Goal: Information Seeking & Learning: Learn about a topic

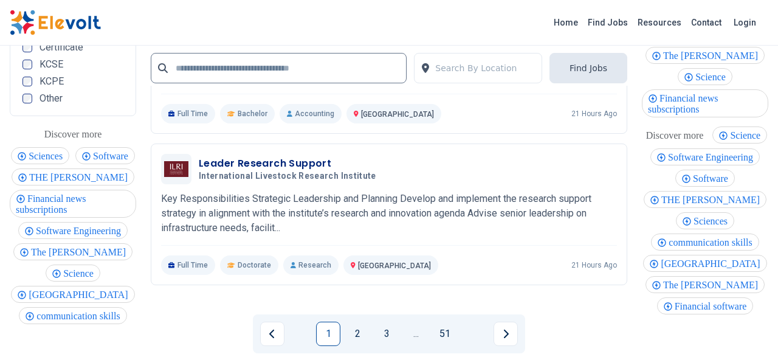
scroll to position [2719, 0]
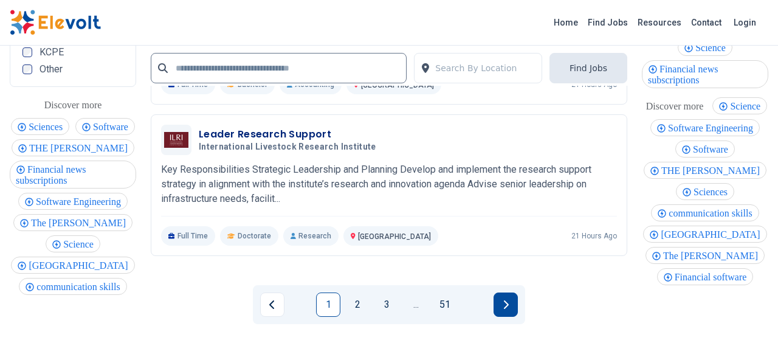
click at [510, 292] on button "Next page" at bounding box center [506, 304] width 24 height 24
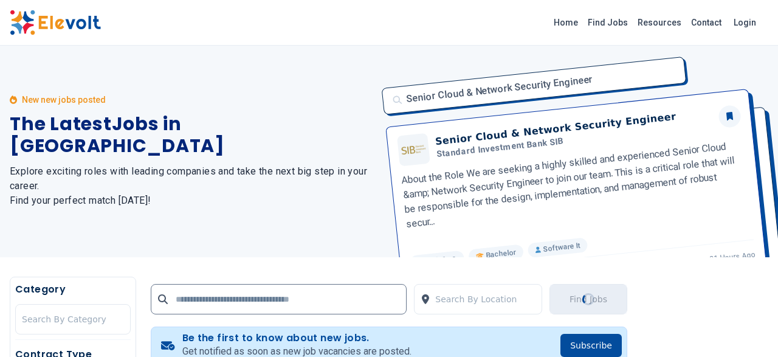
scroll to position [0, 0]
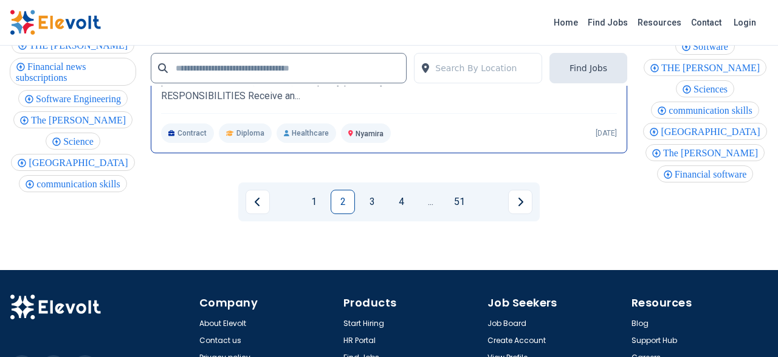
scroll to position [2908, 0]
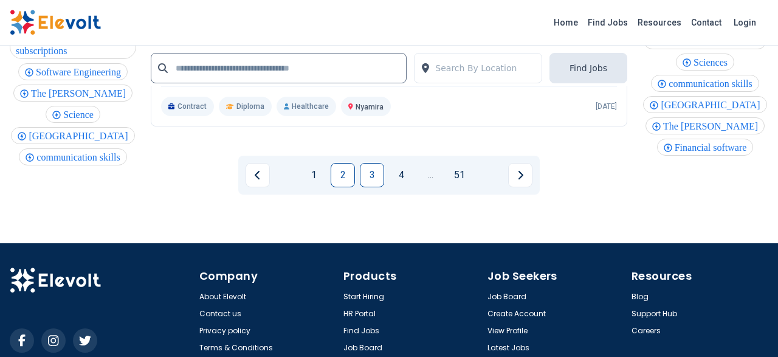
click at [380, 164] on link "3" at bounding box center [372, 175] width 24 height 24
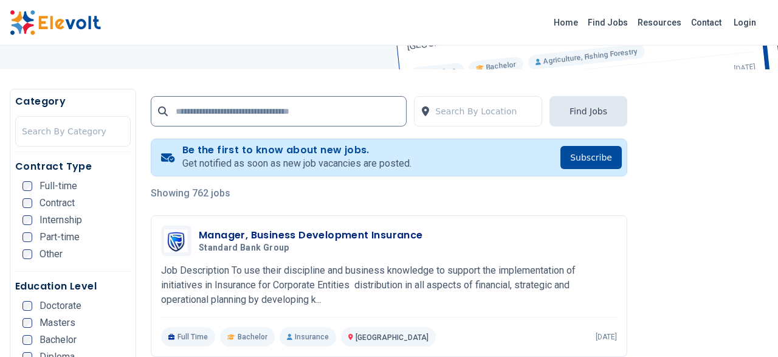
scroll to position [190, 0]
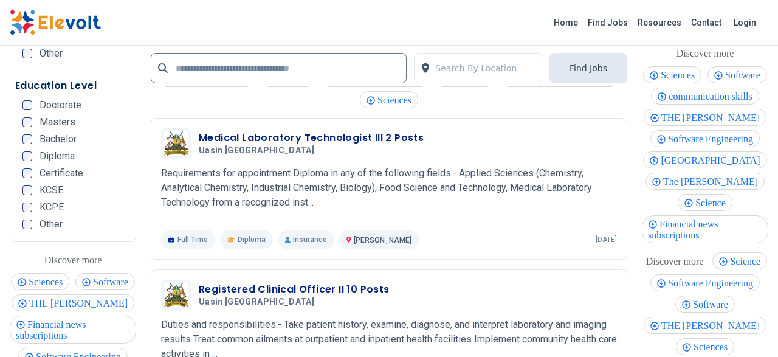
scroll to position [2719, 0]
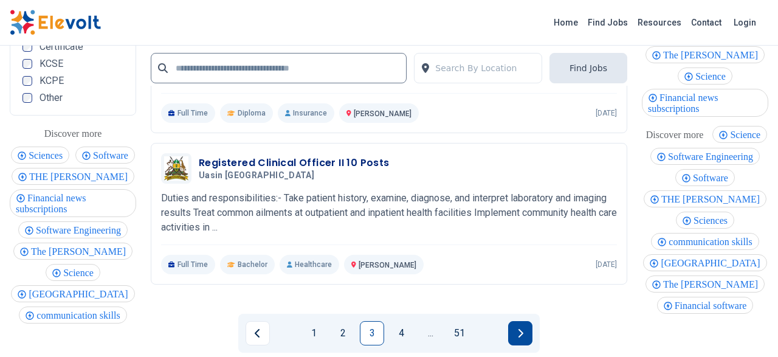
click at [522, 329] on icon "Next page" at bounding box center [521, 333] width 5 height 9
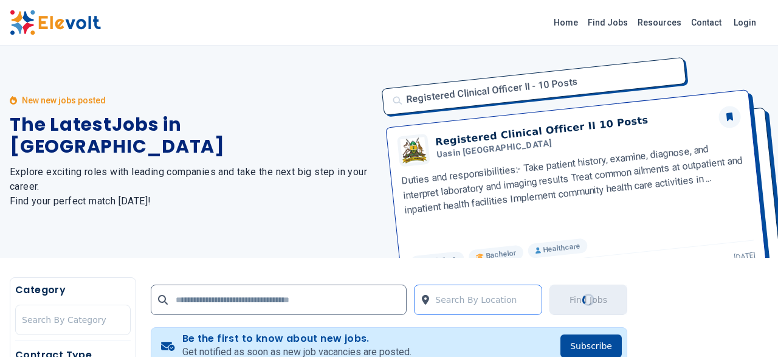
scroll to position [0, 0]
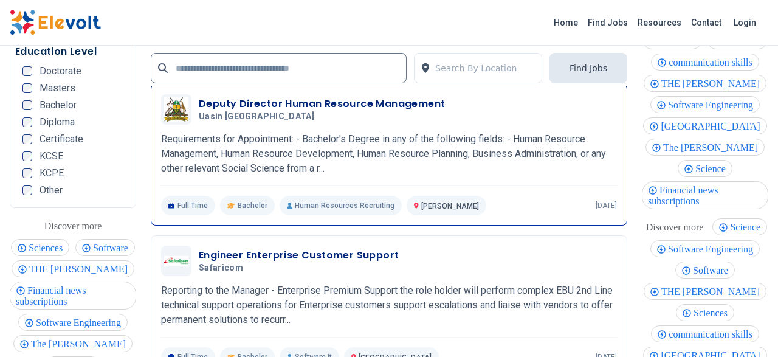
scroll to position [2719, 0]
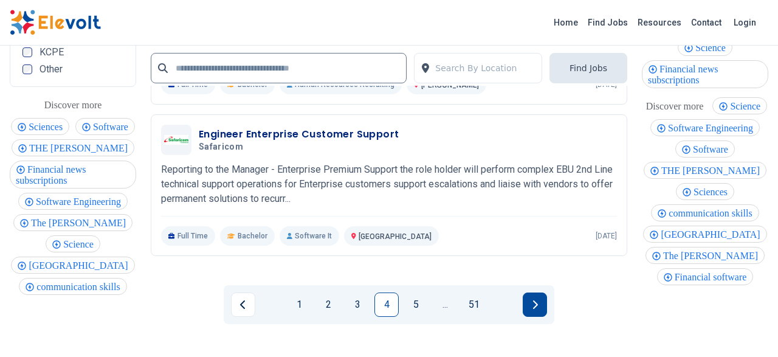
click at [532, 292] on button "Next page" at bounding box center [535, 304] width 24 height 24
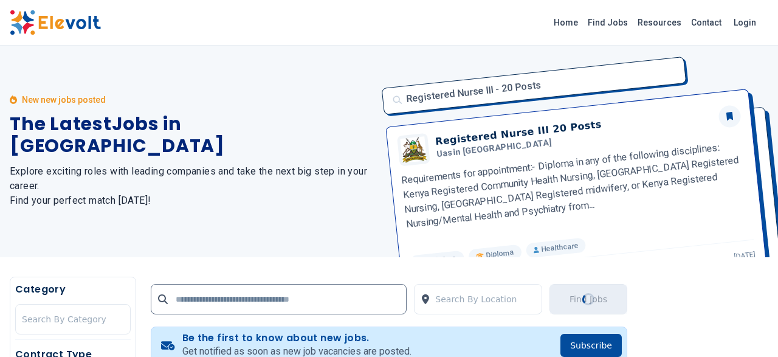
scroll to position [0, 0]
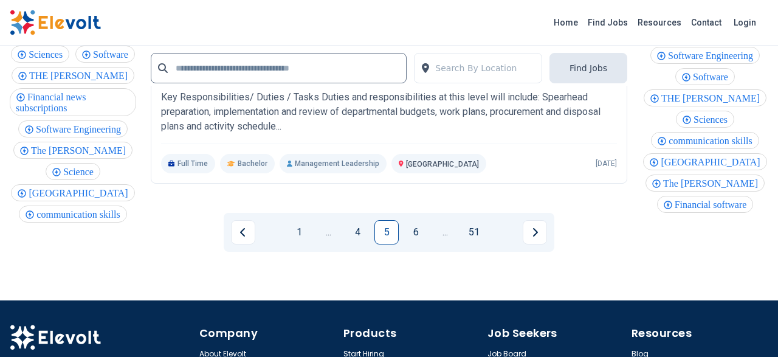
scroll to position [2845, 0]
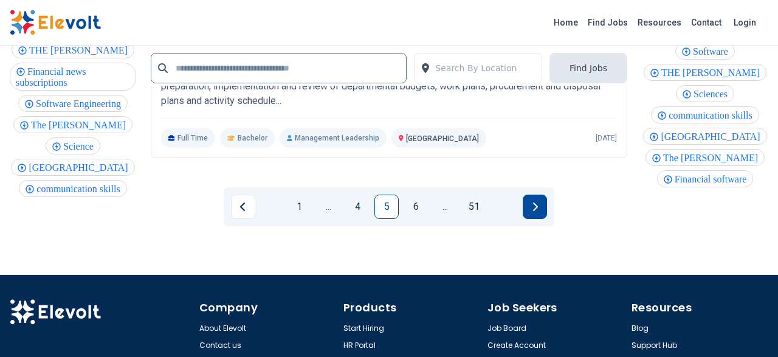
click at [546, 195] on button "Next page" at bounding box center [535, 207] width 24 height 24
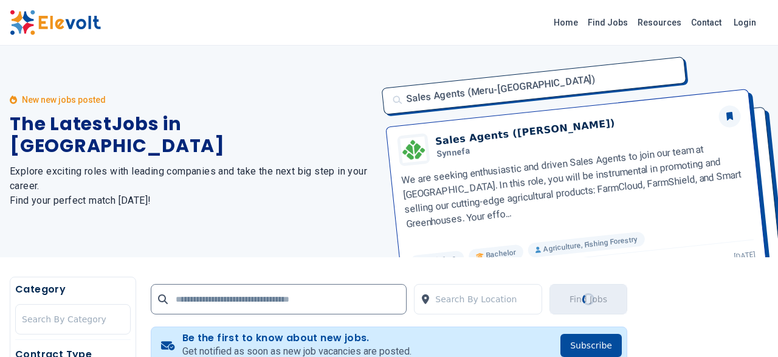
scroll to position [0, 0]
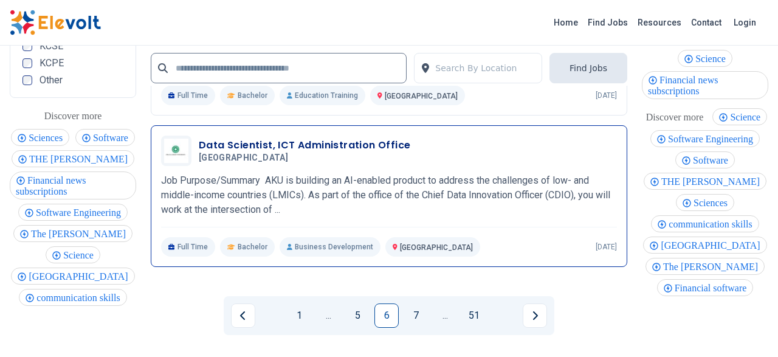
scroll to position [2719, 0]
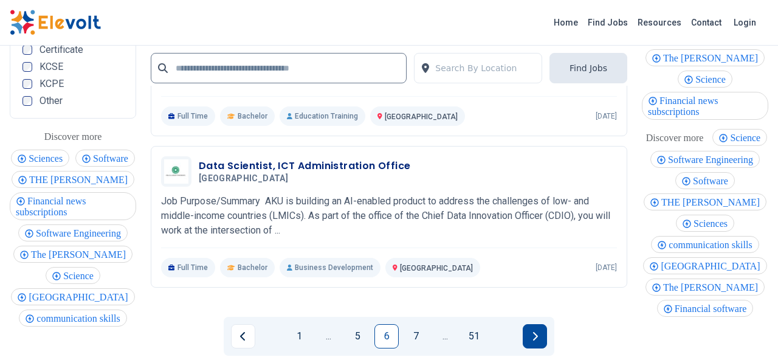
click at [546, 324] on button "Next page" at bounding box center [535, 336] width 24 height 24
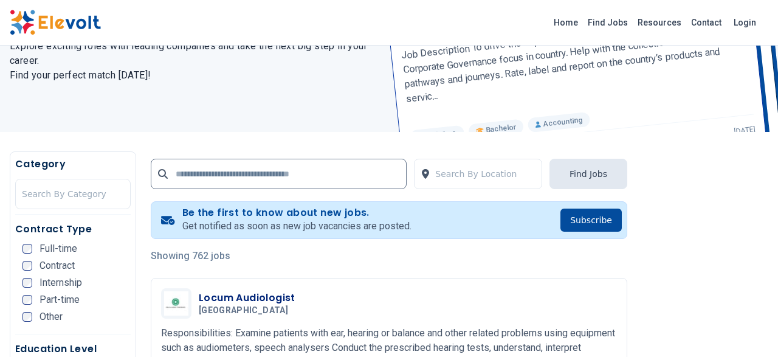
scroll to position [253, 0]
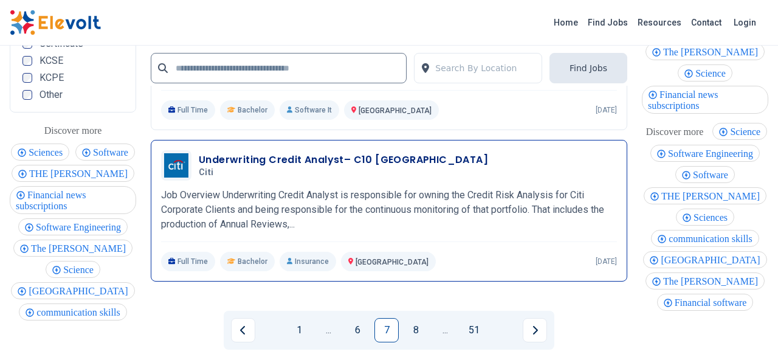
scroll to position [2719, 0]
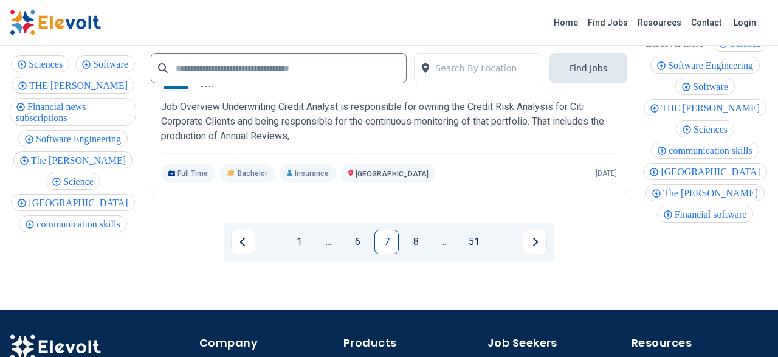
click at [531, 230] on button "Next page" at bounding box center [535, 242] width 24 height 24
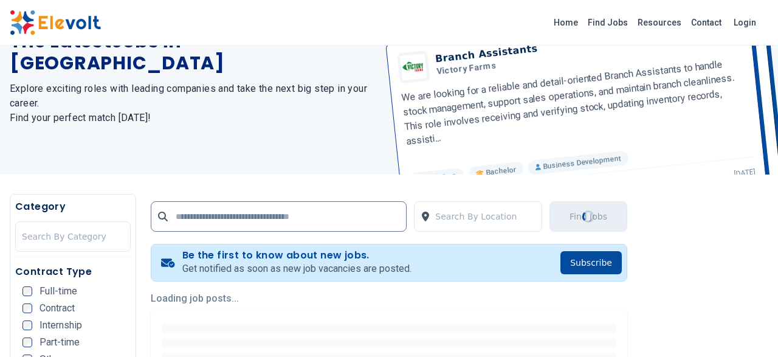
scroll to position [126, 0]
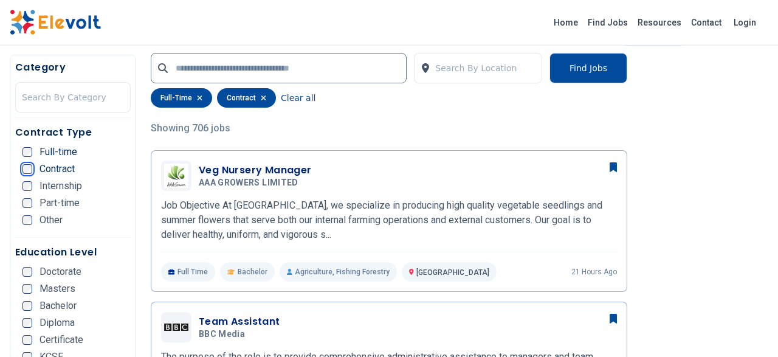
scroll to position [316, 0]
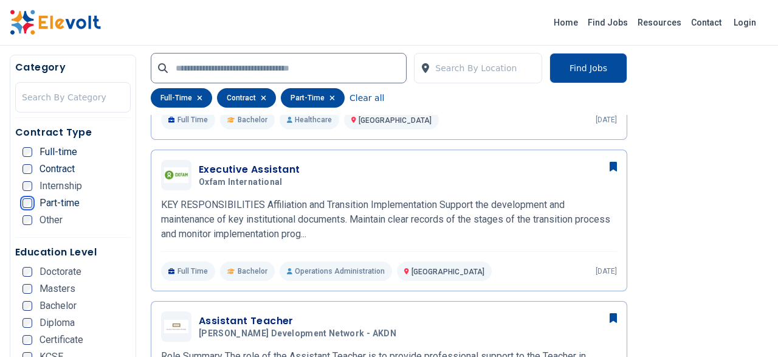
scroll to position [759, 0]
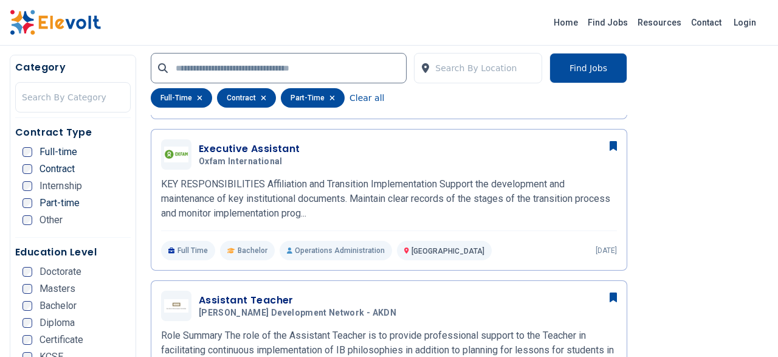
click at [92, 271] on li "Doctorate" at bounding box center [76, 272] width 108 height 10
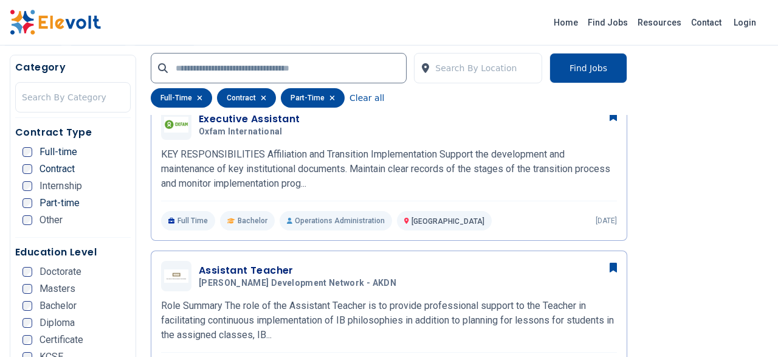
scroll to position [822, 0]
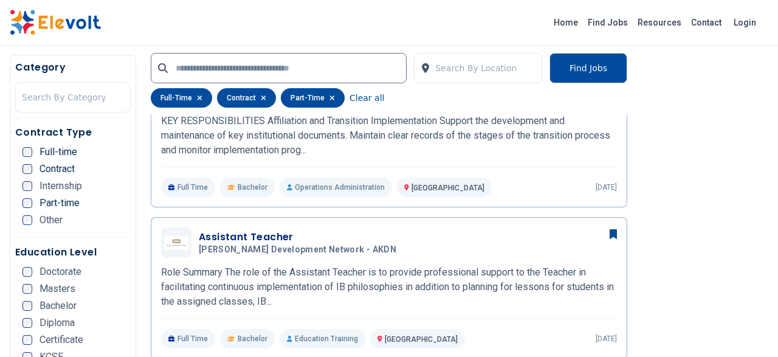
drag, startPoint x: 105, startPoint y: 215, endPoint x: 107, endPoint y: 195, distance: 20.1
click at [107, 195] on ul "Full-time Contract Internship Part-time Other" at bounding box center [76, 189] width 108 height 85
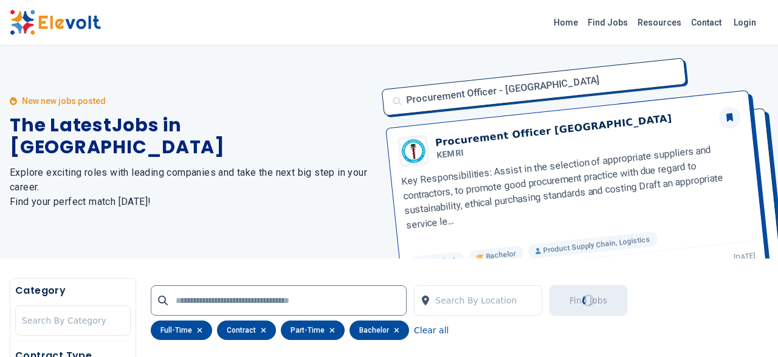
scroll to position [253, 0]
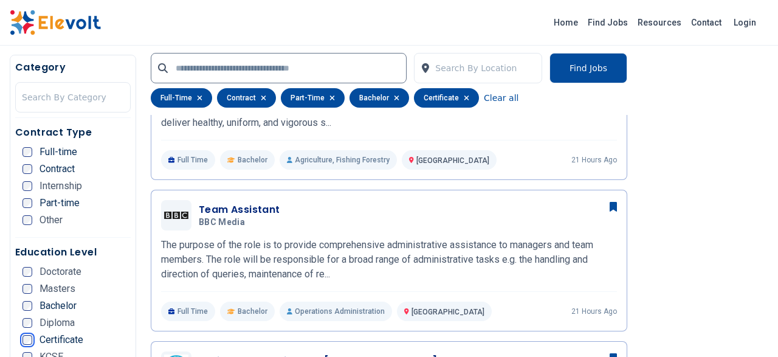
scroll to position [379, 0]
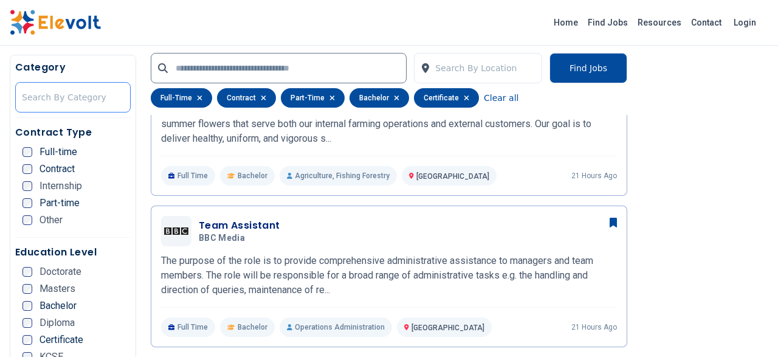
click at [52, 101] on div at bounding box center [73, 97] width 102 height 24
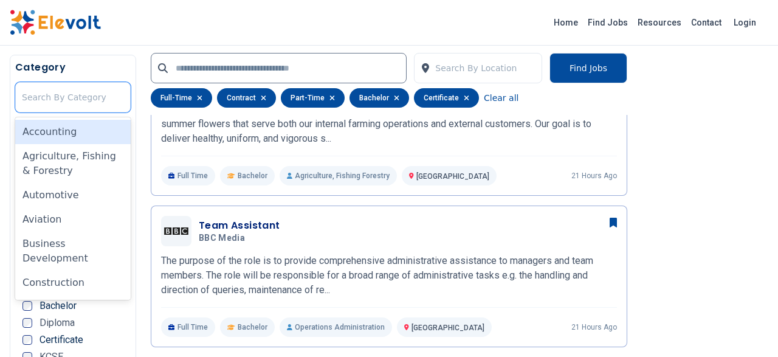
click at [77, 132] on div "Accounting" at bounding box center [73, 132] width 116 height 24
click at [77, 132] on h5 "Contract Type" at bounding box center [73, 132] width 116 height 15
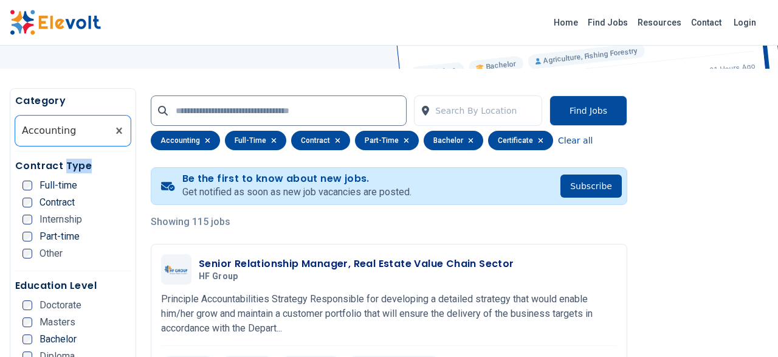
scroll to position [253, 0]
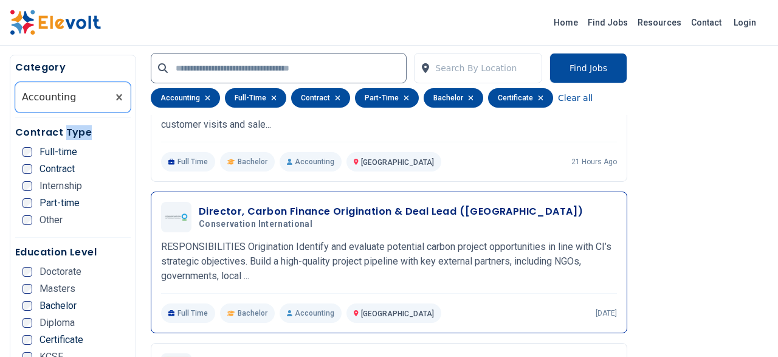
scroll to position [569, 0]
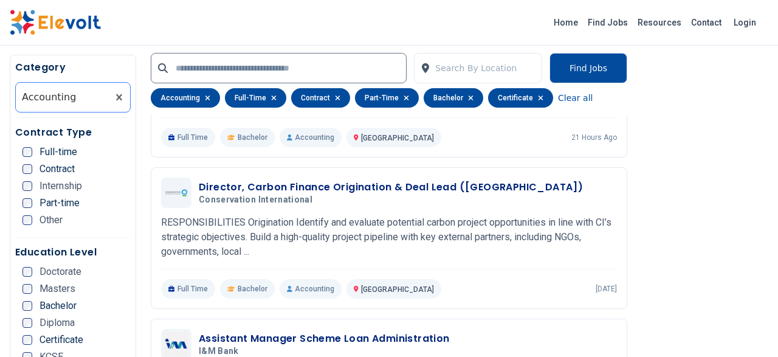
click at [83, 94] on div at bounding box center [62, 97] width 80 height 24
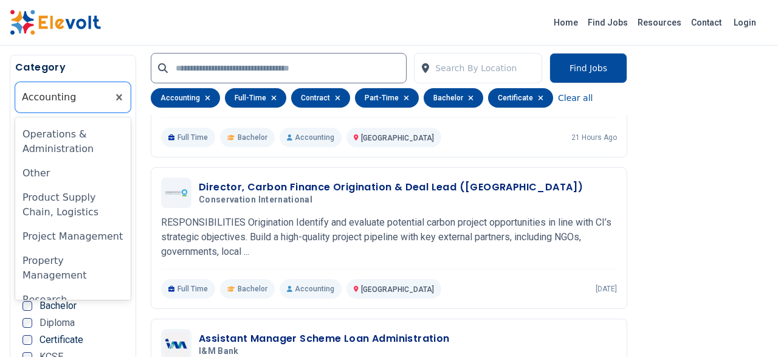
scroll to position [716, 0]
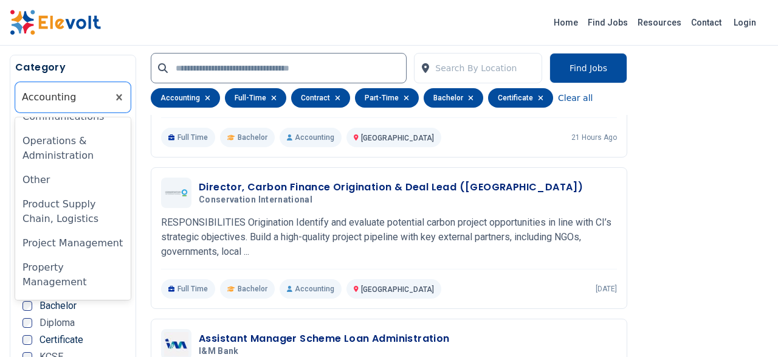
click at [122, 319] on div "Security" at bounding box center [73, 331] width 116 height 24
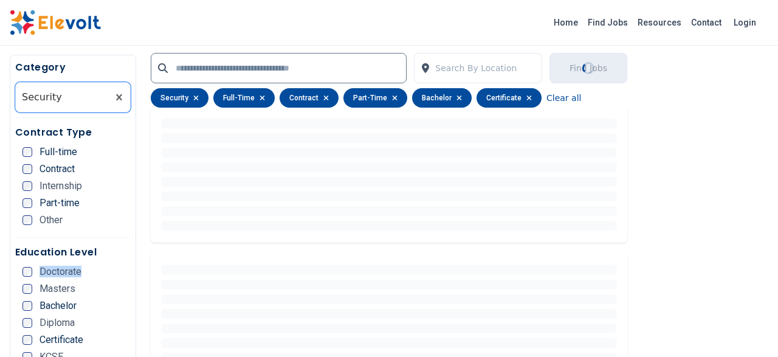
click at [122, 265] on div "Education Level Doctorate Masters Bachelor Diploma Certificate KCSE KCPE Other" at bounding box center [73, 324] width 116 height 158
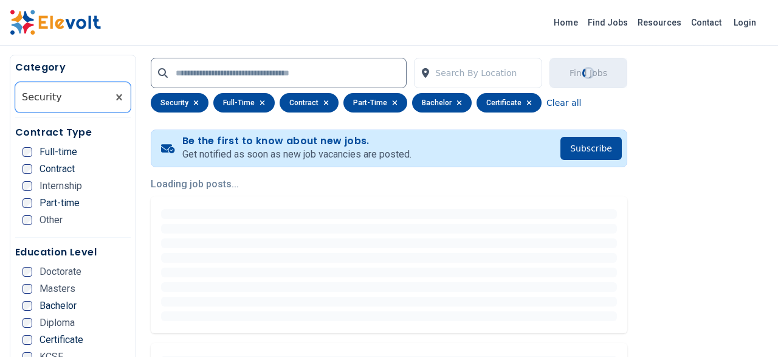
click at [120, 264] on div "Education Level Doctorate Masters Bachelor Diploma Certificate KCSE KCPE Other" at bounding box center [73, 324] width 116 height 158
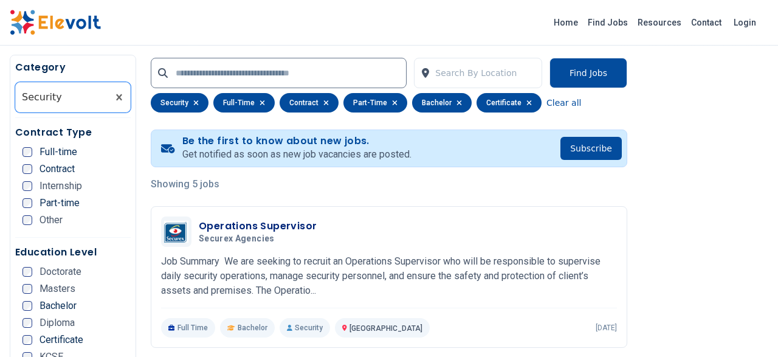
click at [120, 264] on div "Education Level Doctorate Masters Bachelor Diploma Certificate KCSE KCPE Other" at bounding box center [73, 324] width 116 height 158
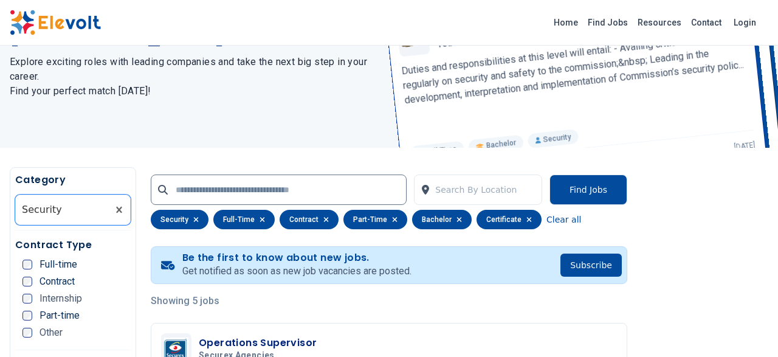
scroll to position [126, 0]
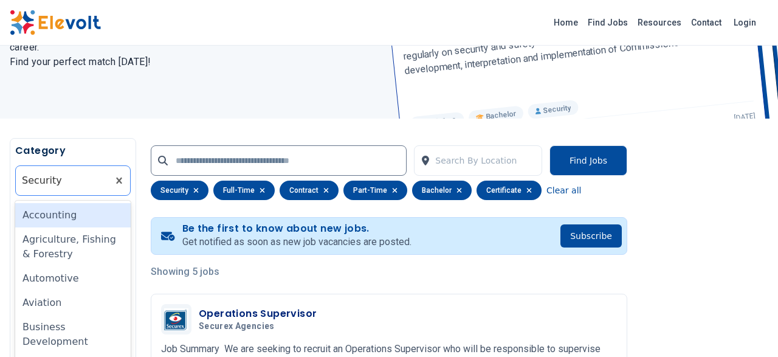
click at [63, 196] on div "option Security, selected. 35 results available. Use Up and Down to choose opti…" at bounding box center [73, 180] width 116 height 30
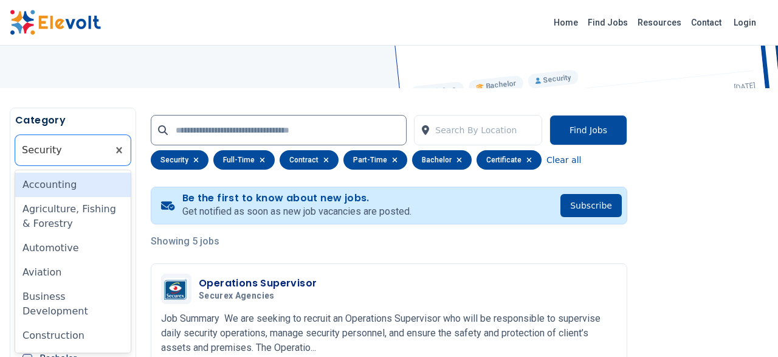
click at [66, 184] on div "Accounting" at bounding box center [73, 185] width 116 height 24
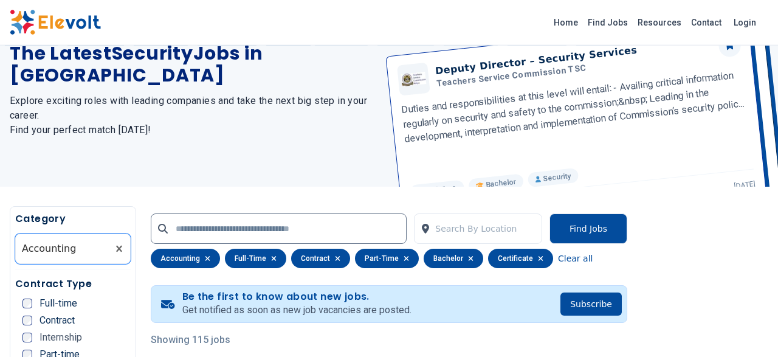
scroll to position [18, 0]
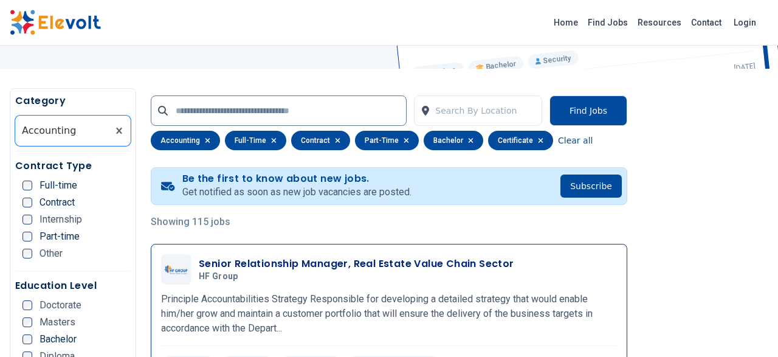
scroll to position [253, 0]
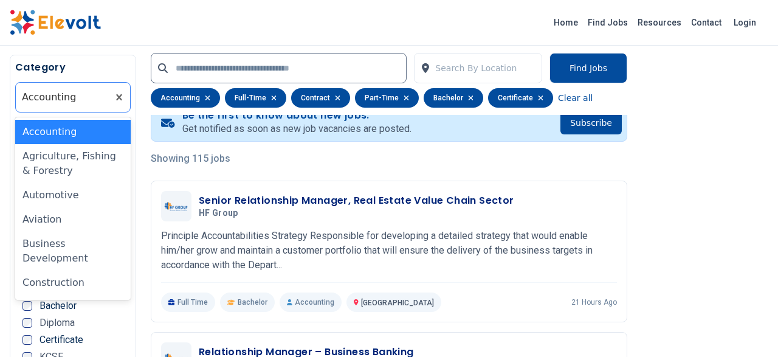
click at [77, 98] on div at bounding box center [62, 97] width 80 height 24
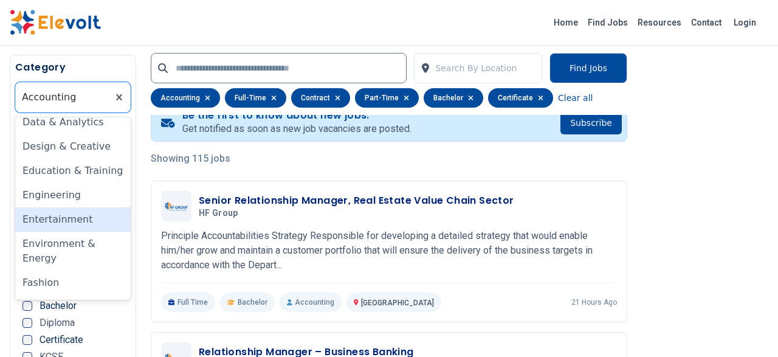
scroll to position [311, 0]
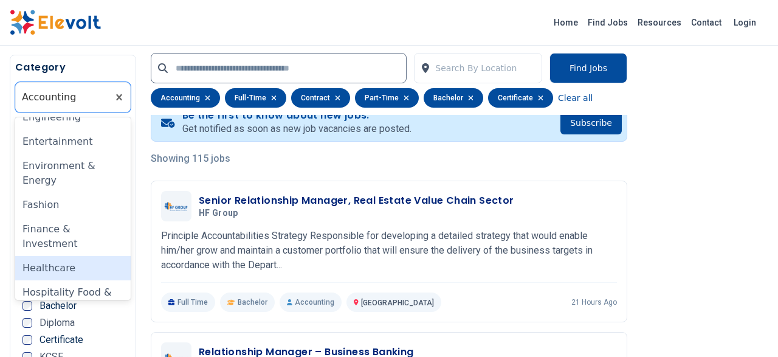
click at [59, 256] on div "Healthcare" at bounding box center [73, 268] width 116 height 24
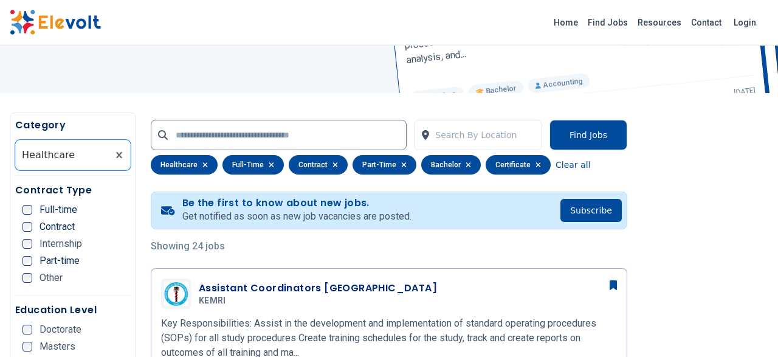
scroll to position [0, 0]
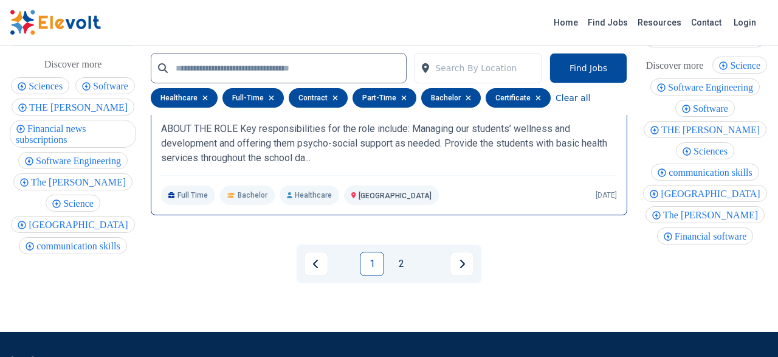
scroll to position [2719, 0]
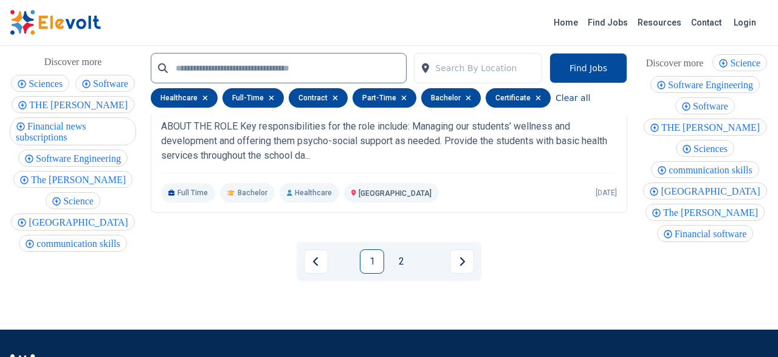
click at [462, 257] on icon "Next page" at bounding box center [462, 262] width 6 height 10
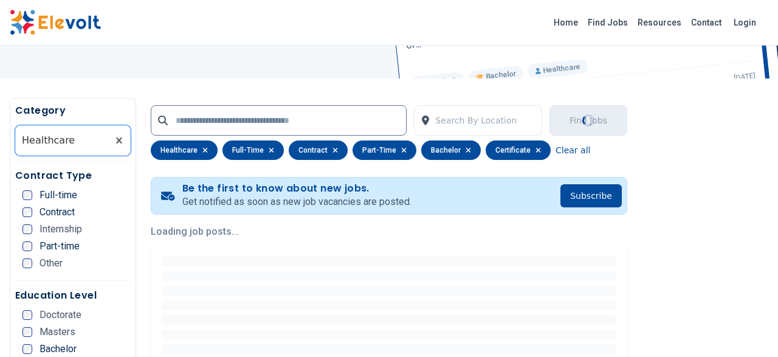
scroll to position [190, 0]
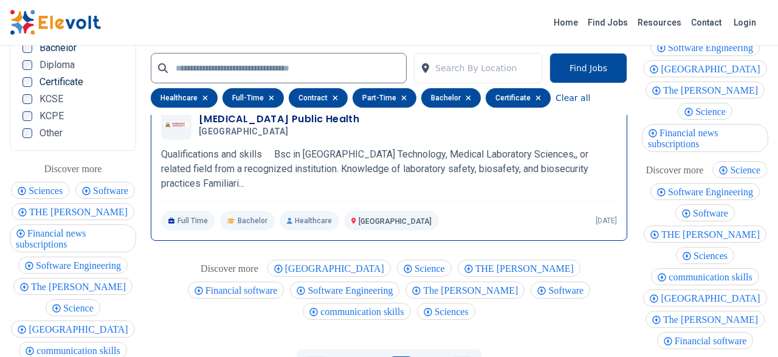
scroll to position [1644, 0]
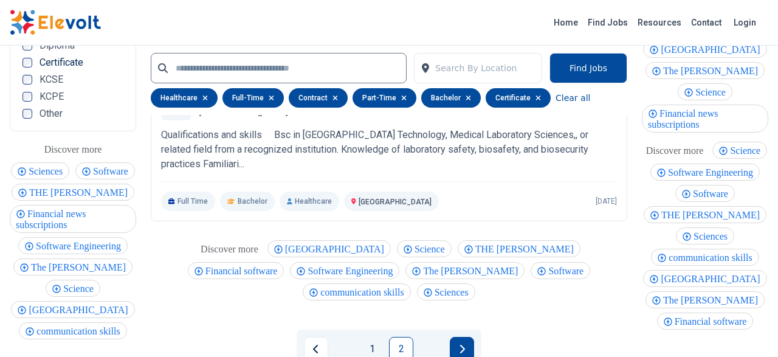
click at [455, 337] on button "Next page" at bounding box center [462, 349] width 24 height 24
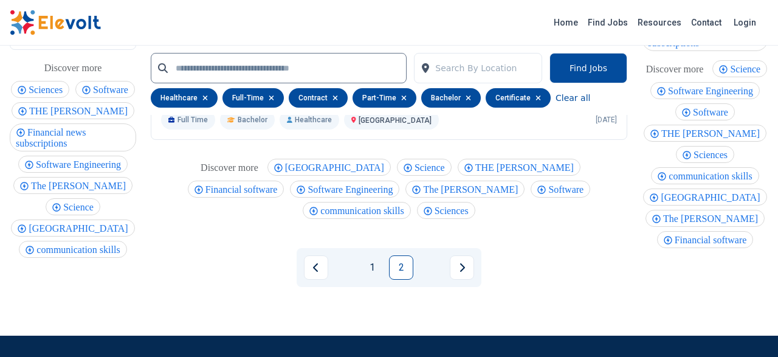
scroll to position [1699, 0]
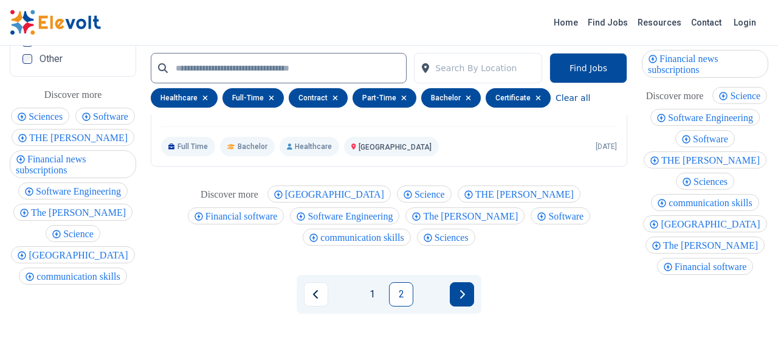
click at [469, 282] on button "Next page" at bounding box center [462, 294] width 24 height 24
click at [399, 282] on link "2" at bounding box center [401, 294] width 24 height 24
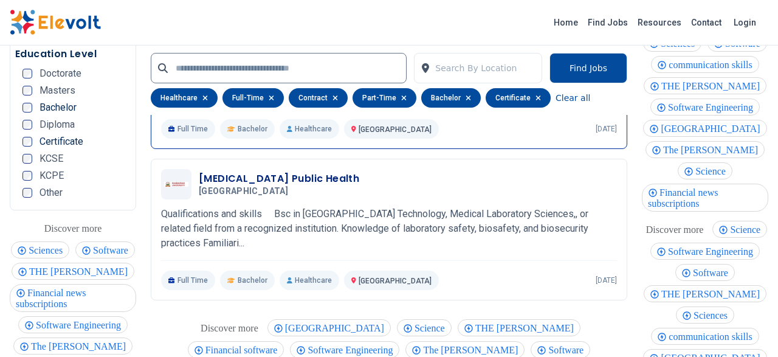
scroll to position [1446, 0]
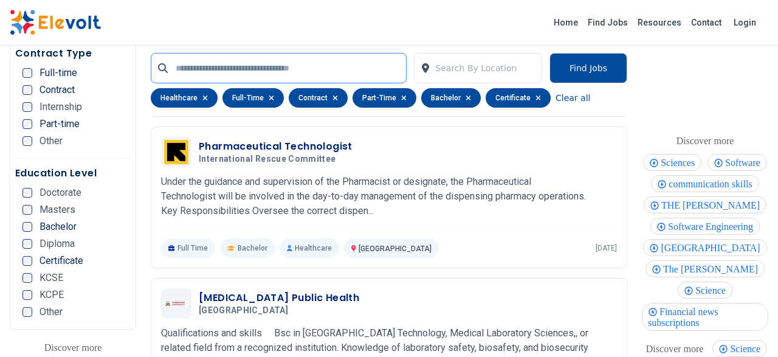
click at [243, 61] on input "text" at bounding box center [279, 68] width 256 height 30
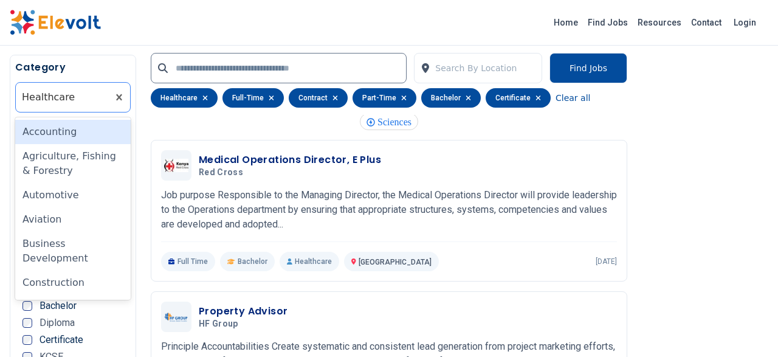
click at [99, 106] on div at bounding box center [62, 97] width 80 height 24
click at [60, 139] on div "Accounting" at bounding box center [73, 132] width 116 height 24
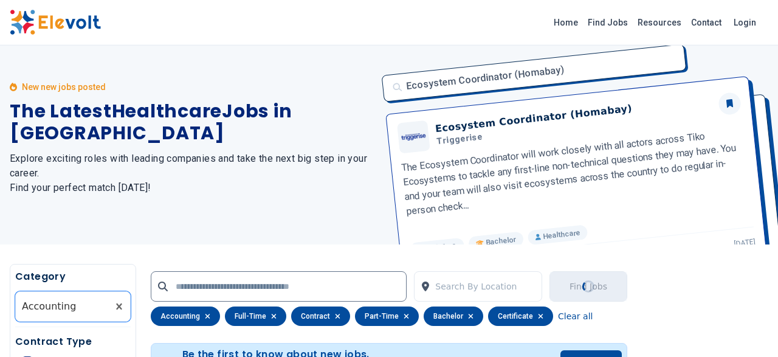
scroll to position [190, 0]
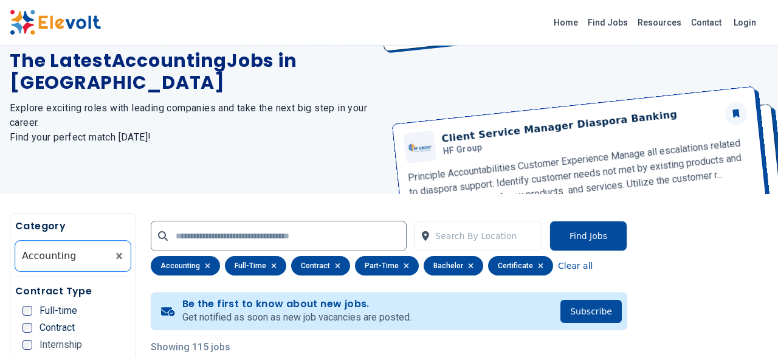
scroll to position [190, 0]
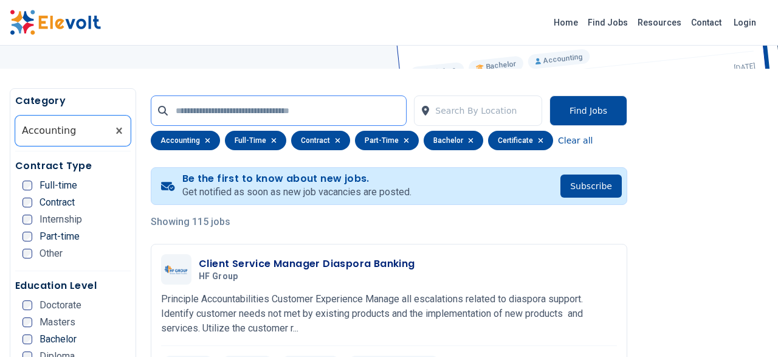
click at [203, 110] on input "text" at bounding box center [279, 110] width 256 height 30
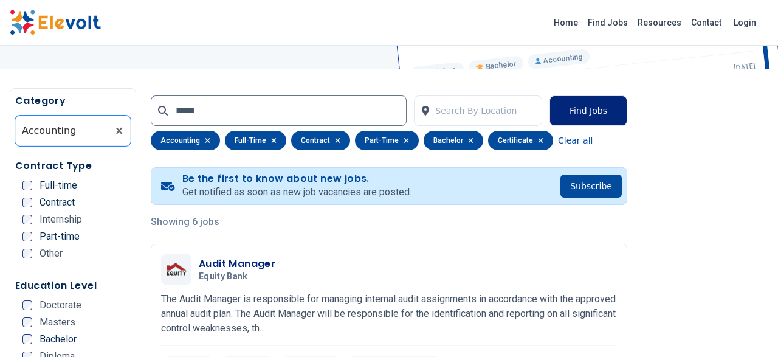
click at [601, 106] on button "Find Jobs" at bounding box center [589, 110] width 78 height 30
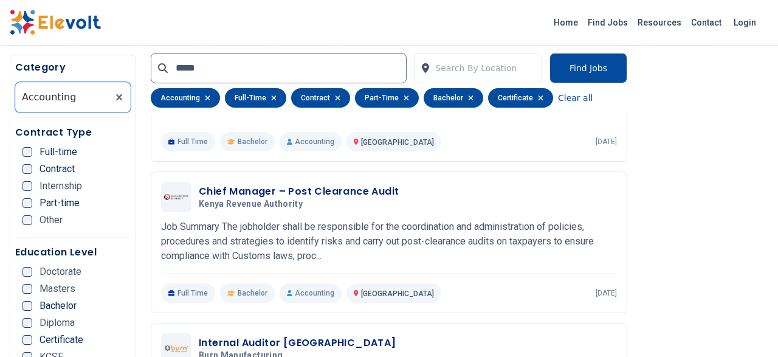
scroll to position [392, 0]
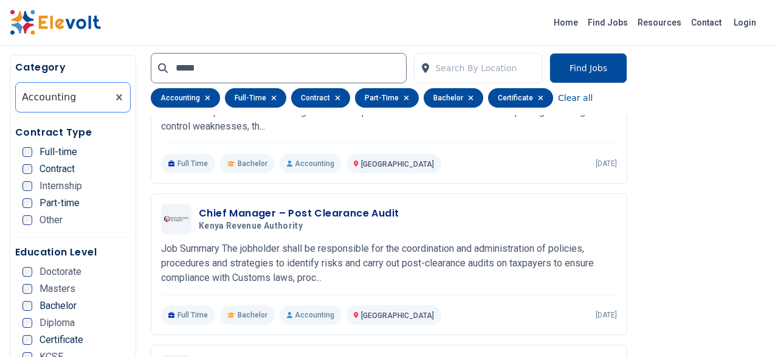
click at [79, 92] on div at bounding box center [62, 97] width 80 height 24
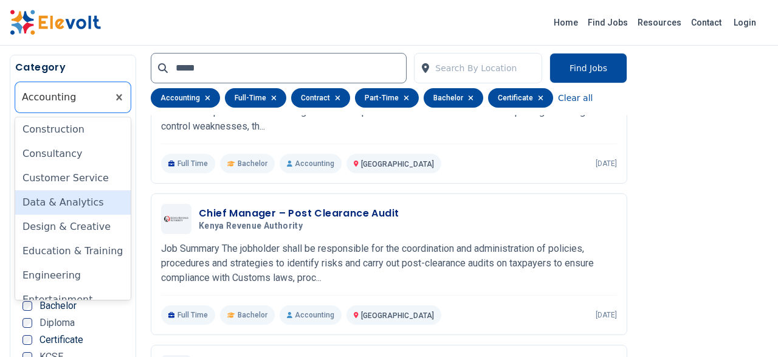
scroll to position [156, 0]
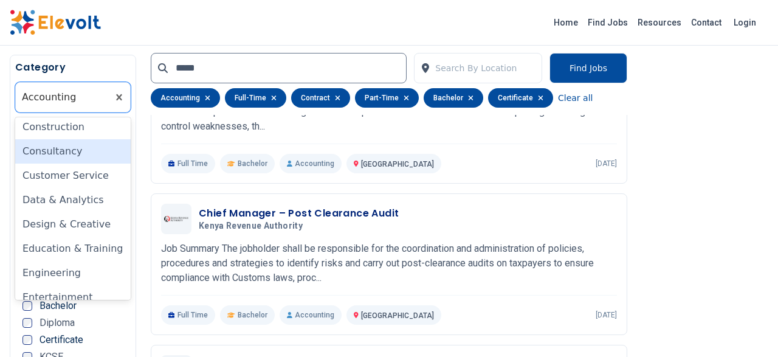
click at [45, 139] on div "Consultancy" at bounding box center [73, 151] width 116 height 24
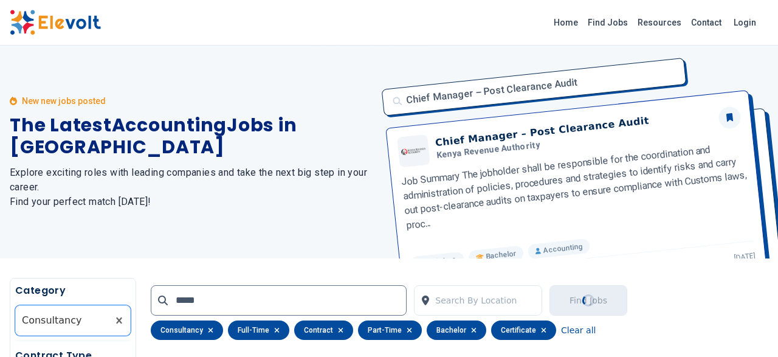
scroll to position [0, 0]
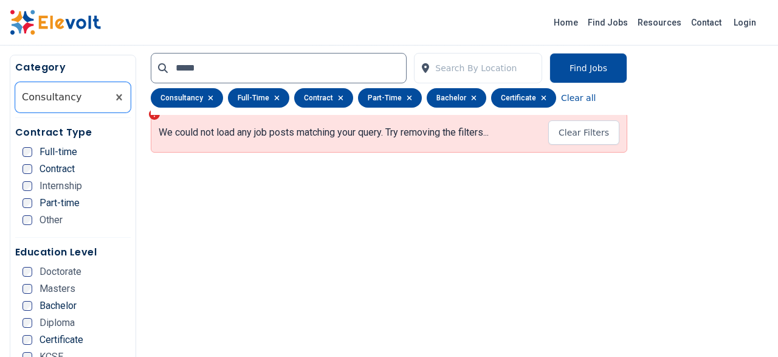
scroll to position [185, 0]
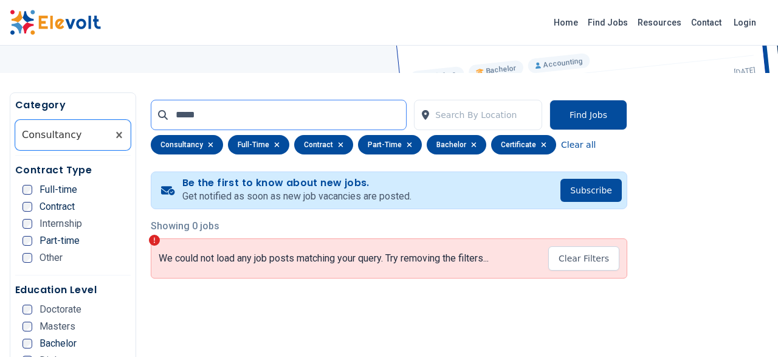
click at [228, 111] on input "*****" at bounding box center [279, 115] width 256 height 30
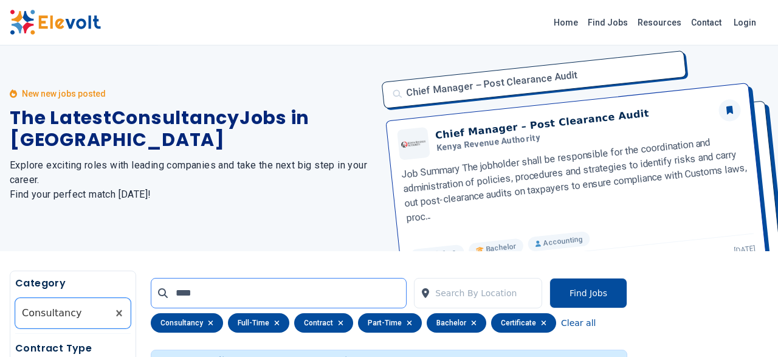
scroll to position [1, 0]
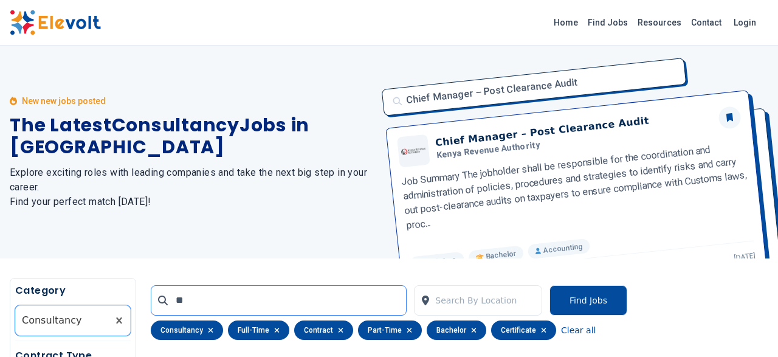
type input "*"
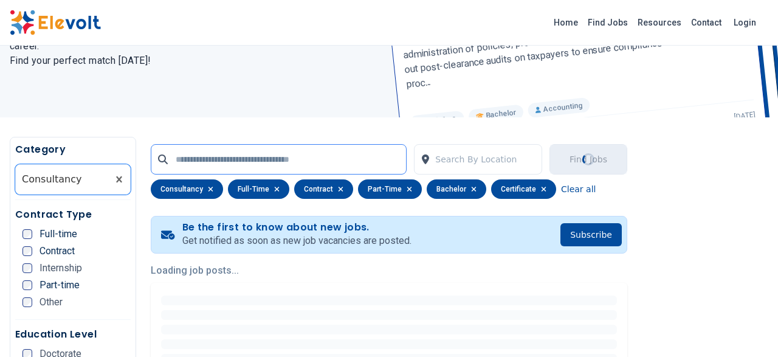
scroll to position [190, 0]
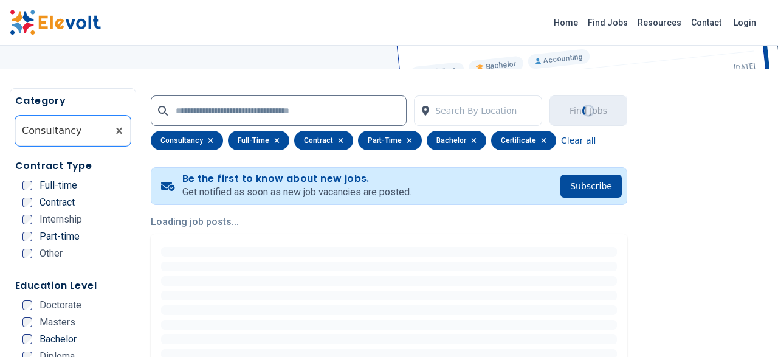
click at [460, 171] on div "Be the first to know about new jobs. Get notified as soon as new job vacancies …" at bounding box center [389, 186] width 477 height 38
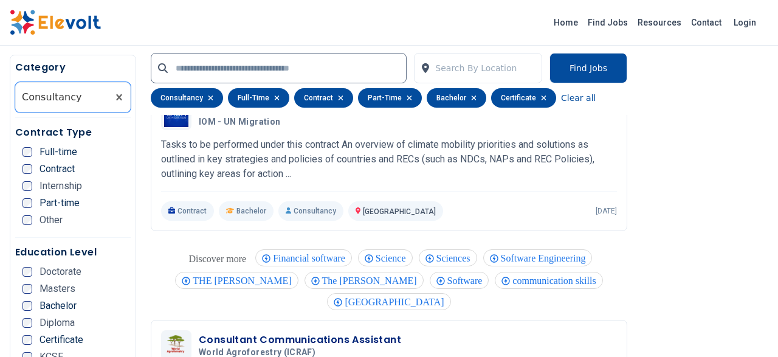
scroll to position [1581, 0]
